Goal: Task Accomplishment & Management: Manage account settings

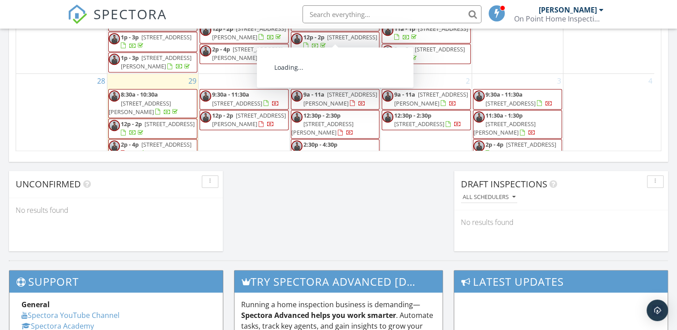
scroll to position [559, 0]
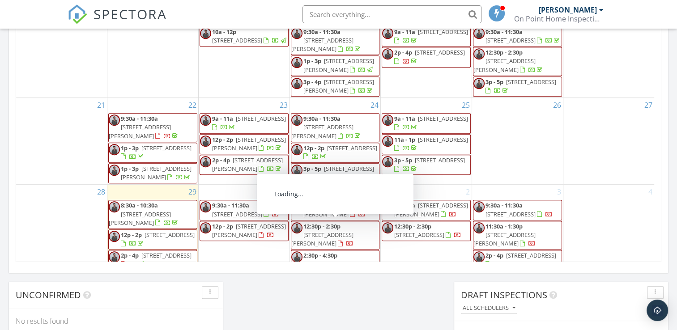
click at [332, 231] on span "45 Murphy St, Bairnsdale 3875" at bounding box center [322, 239] width 62 height 17
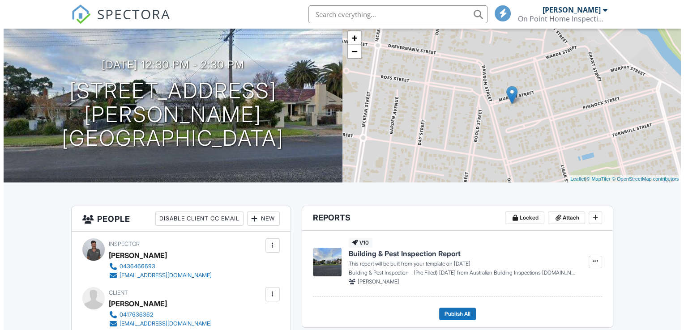
scroll to position [224, 0]
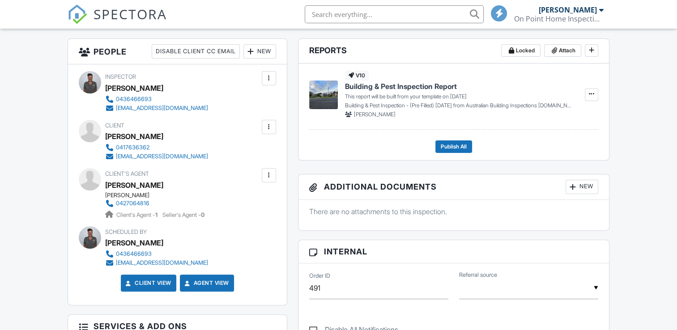
click at [272, 128] on div at bounding box center [268, 127] width 9 height 9
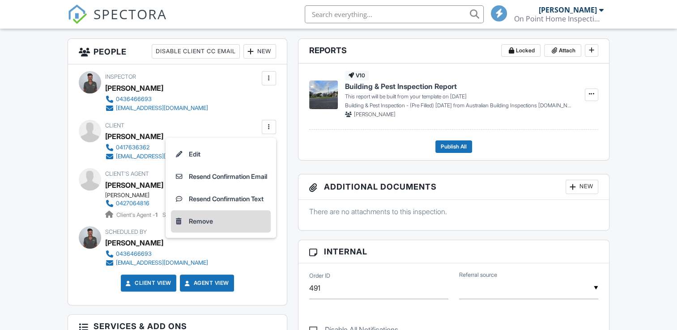
click at [201, 224] on div "Remove" at bounding box center [201, 221] width 24 height 11
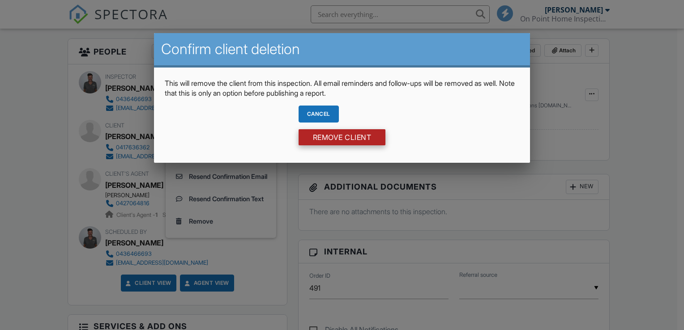
click at [328, 141] on input "Remove Client" at bounding box center [341, 137] width 87 height 16
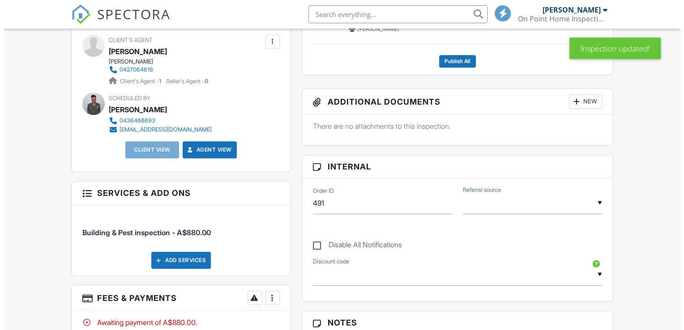
scroll to position [261, 0]
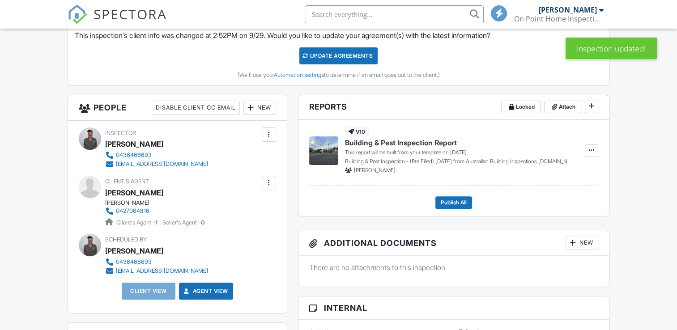
click at [263, 106] on div "New" at bounding box center [259, 108] width 33 height 14
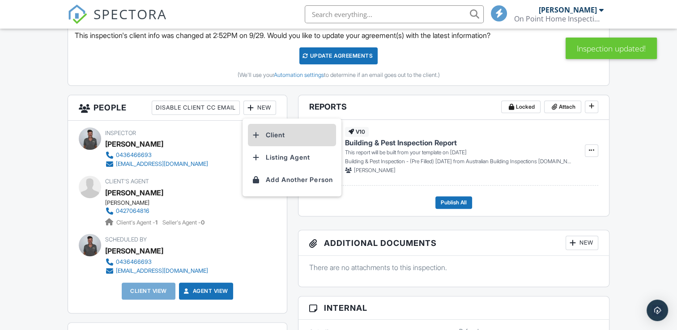
click at [267, 132] on li "Client" at bounding box center [292, 135] width 88 height 22
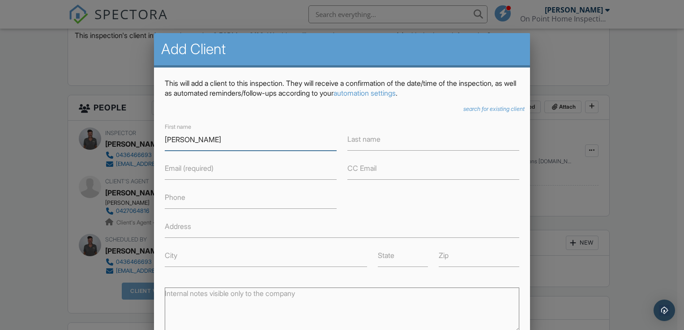
type input "James"
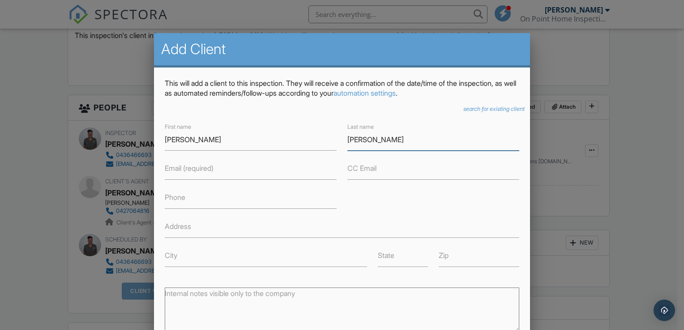
type input "Mitchell"
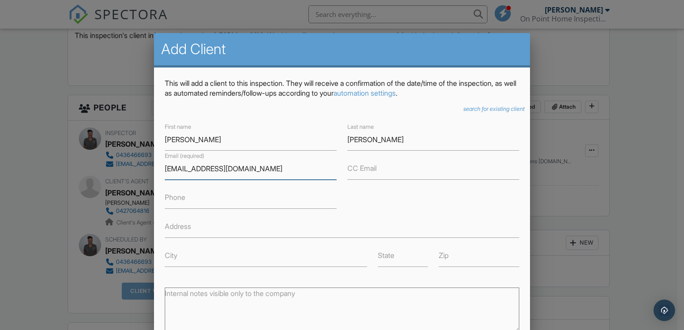
type input "drjamesmitchell@doctors.org.uk"
click at [233, 195] on input "Phone" at bounding box center [251, 198] width 172 height 22
type input "0420737311"
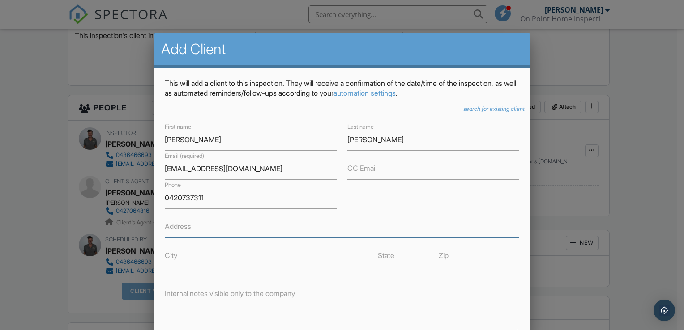
click at [223, 233] on input "Address" at bounding box center [342, 227] width 354 height 22
type input "5 Seabreeze Crt"
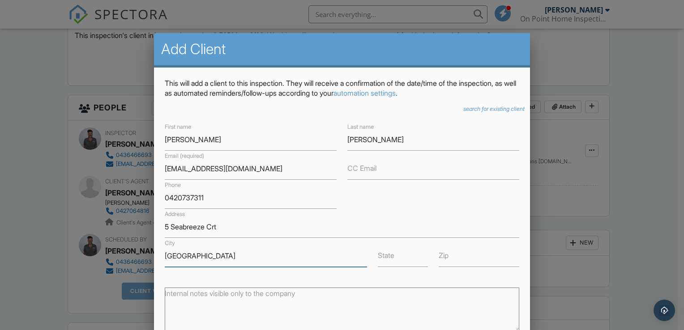
type input "Peppermint Grove Beach"
type input "WA"
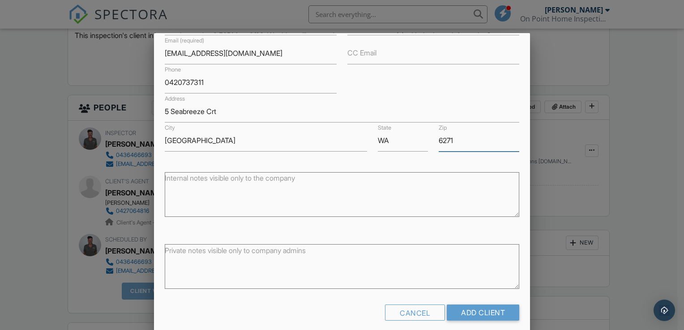
scroll to position [118, 0]
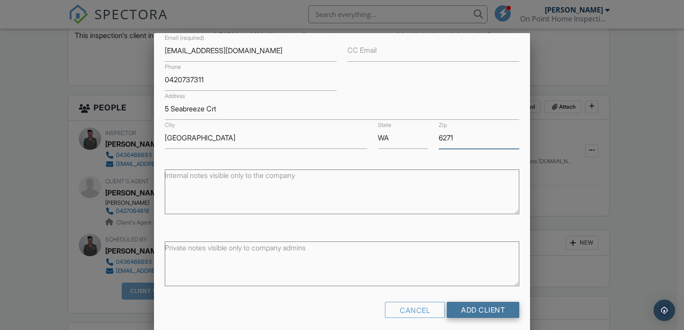
type input "6271"
click at [467, 313] on input "Add Client" at bounding box center [482, 310] width 72 height 16
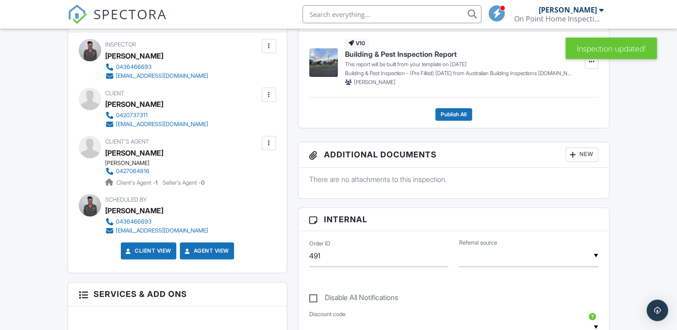
click at [272, 96] on div at bounding box center [268, 94] width 9 height 9
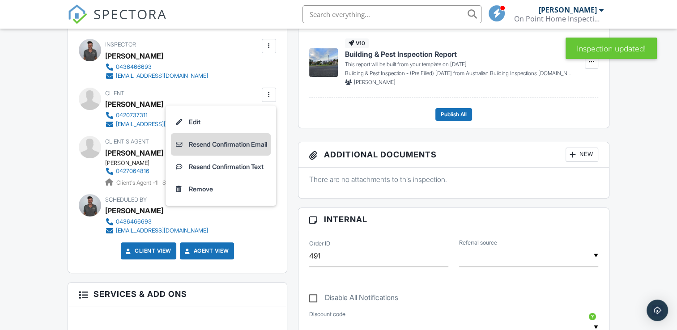
click at [247, 143] on li "Resend Confirmation Email" at bounding box center [221, 144] width 100 height 22
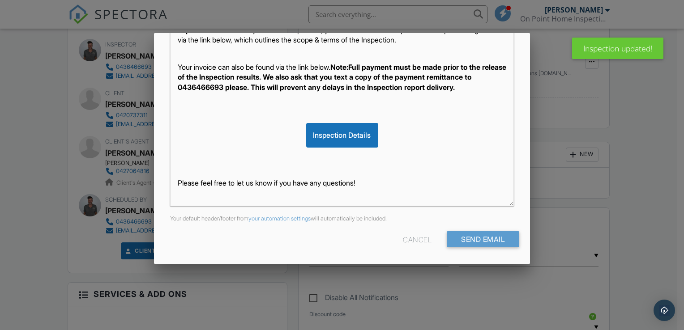
scroll to position [86, 0]
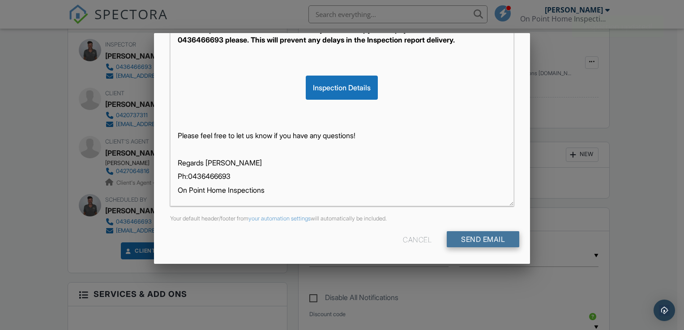
click at [455, 235] on input "Send Email" at bounding box center [482, 239] width 72 height 16
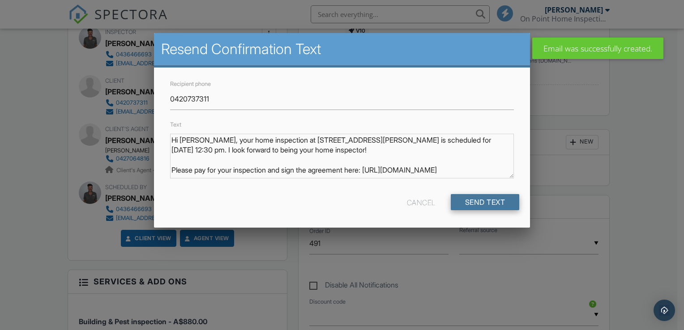
click at [505, 200] on input "Send Text" at bounding box center [484, 202] width 69 height 16
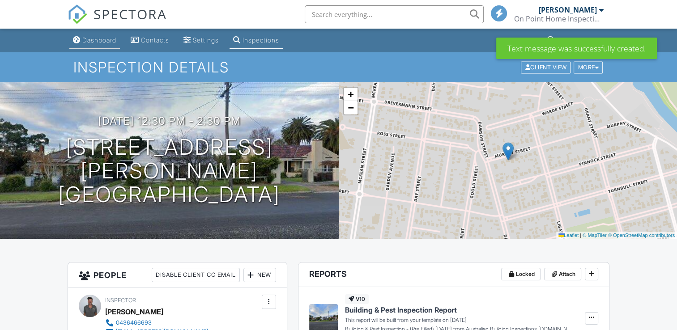
click at [85, 34] on link "Dashboard" at bounding box center [94, 40] width 51 height 17
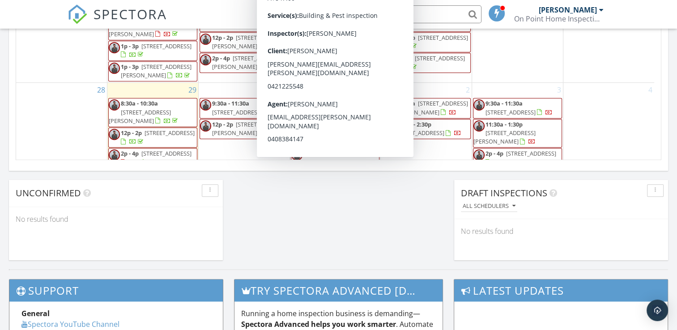
scroll to position [659, 0]
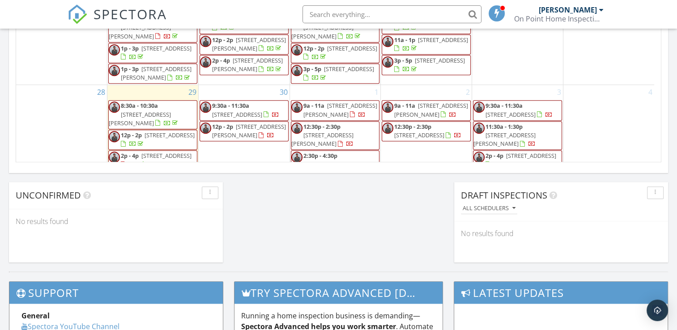
click at [268, 135] on span "10 Morgan Dr, Traralgon 3844" at bounding box center [249, 131] width 74 height 17
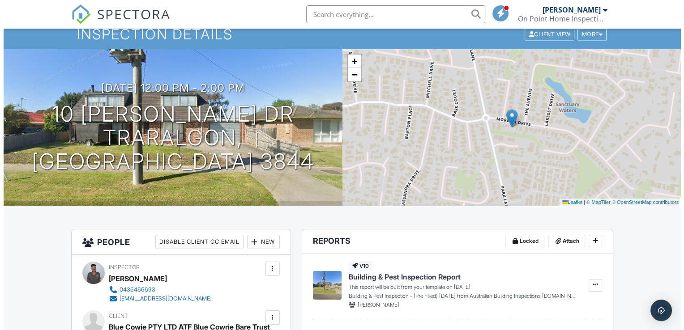
scroll to position [134, 0]
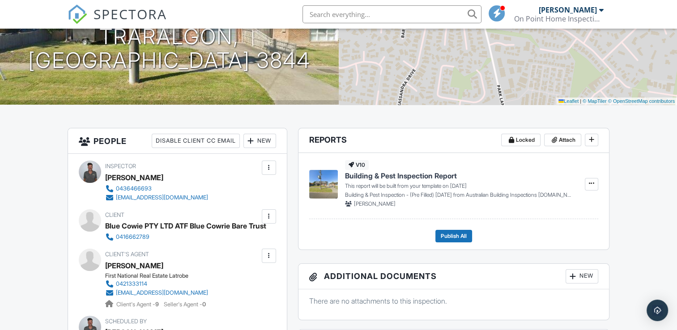
click at [264, 215] on div at bounding box center [268, 216] width 9 height 9
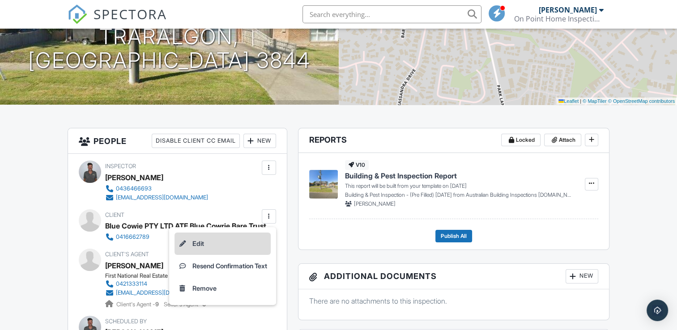
click at [201, 242] on li "Edit" at bounding box center [222, 244] width 96 height 22
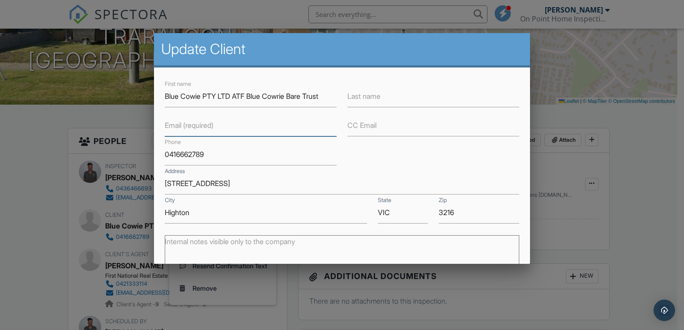
click at [262, 123] on input "Email (required)" at bounding box center [251, 126] width 172 height 22
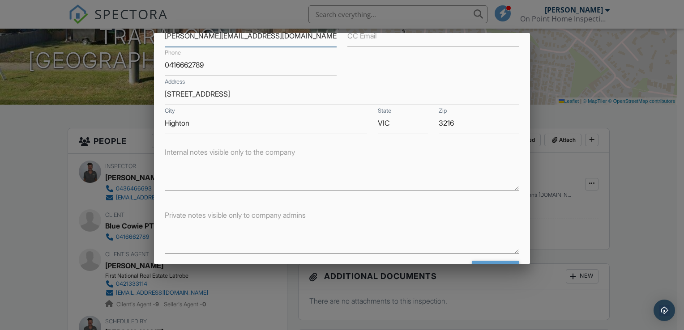
scroll to position [119, 0]
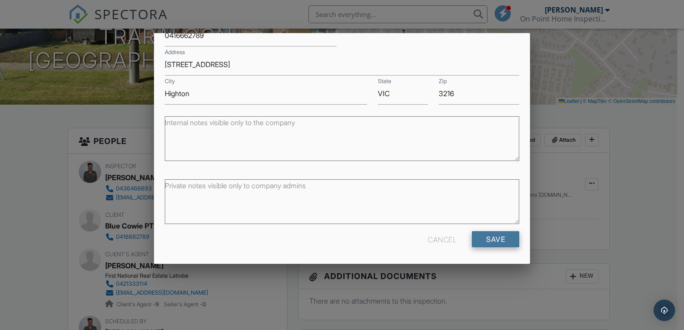
type input "osbourne.odeleye@yahoo.com"
click at [504, 242] on input "Save" at bounding box center [495, 239] width 47 height 16
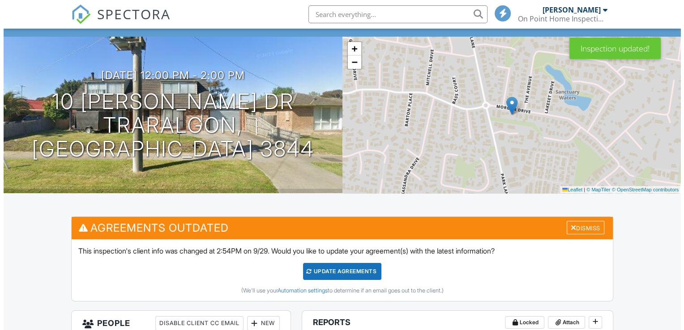
scroll to position [45, 0]
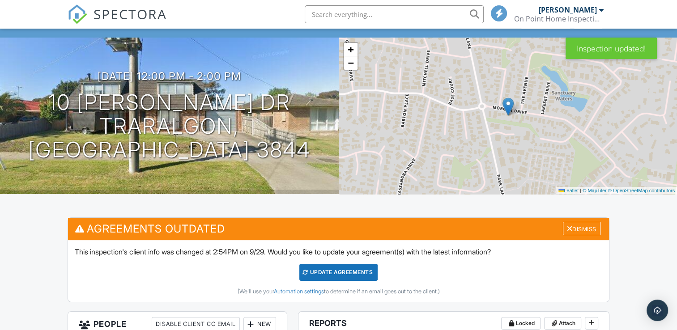
click at [0, 0] on div at bounding box center [0, 0] width 0 height 0
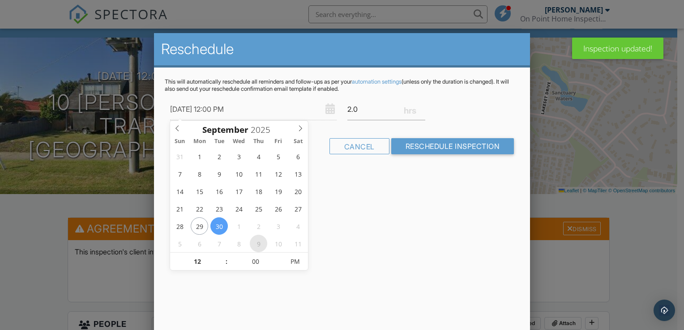
type input "[DATE] 12:00 PM"
type input "11"
type input "[DATE] 11:00 AM"
click at [219, 265] on span at bounding box center [222, 266] width 6 height 9
type input "10"
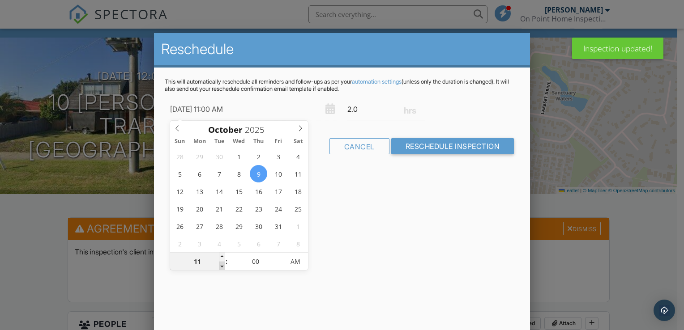
type input "[DATE] 10:00 AM"
click at [219, 265] on span at bounding box center [222, 266] width 6 height 9
type input "09"
type input "09/10/2025 9:00 AM"
click at [219, 265] on span at bounding box center [222, 266] width 6 height 9
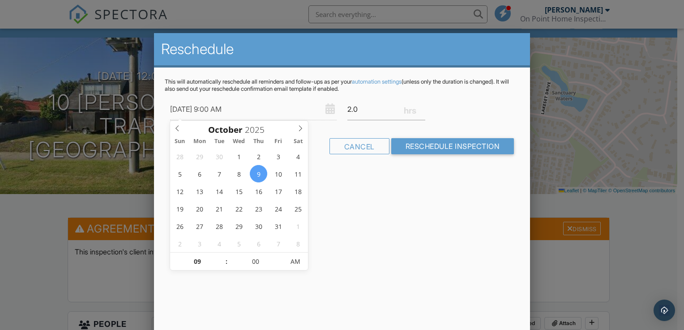
click at [385, 237] on div "Reschedule This will automatically reschedule all reminders and follow-ups as p…" at bounding box center [342, 189] width 376 height 313
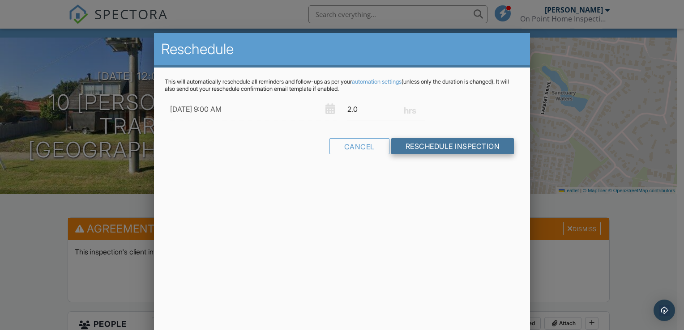
click at [421, 148] on input "Reschedule Inspection" at bounding box center [452, 146] width 123 height 16
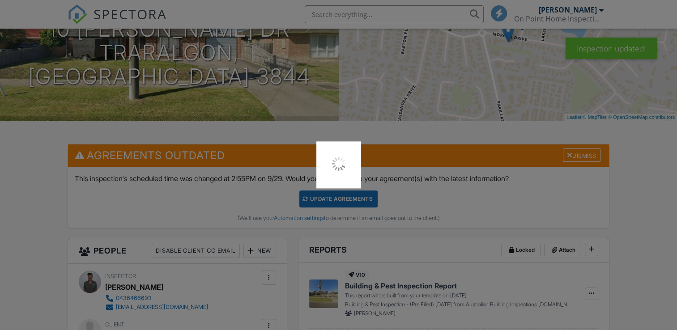
scroll to position [268, 0]
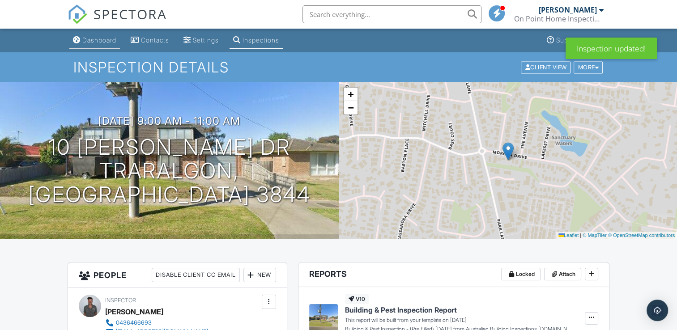
click at [98, 38] on div "Dashboard" at bounding box center [99, 40] width 34 height 8
